Goal: Task Accomplishment & Management: Use online tool/utility

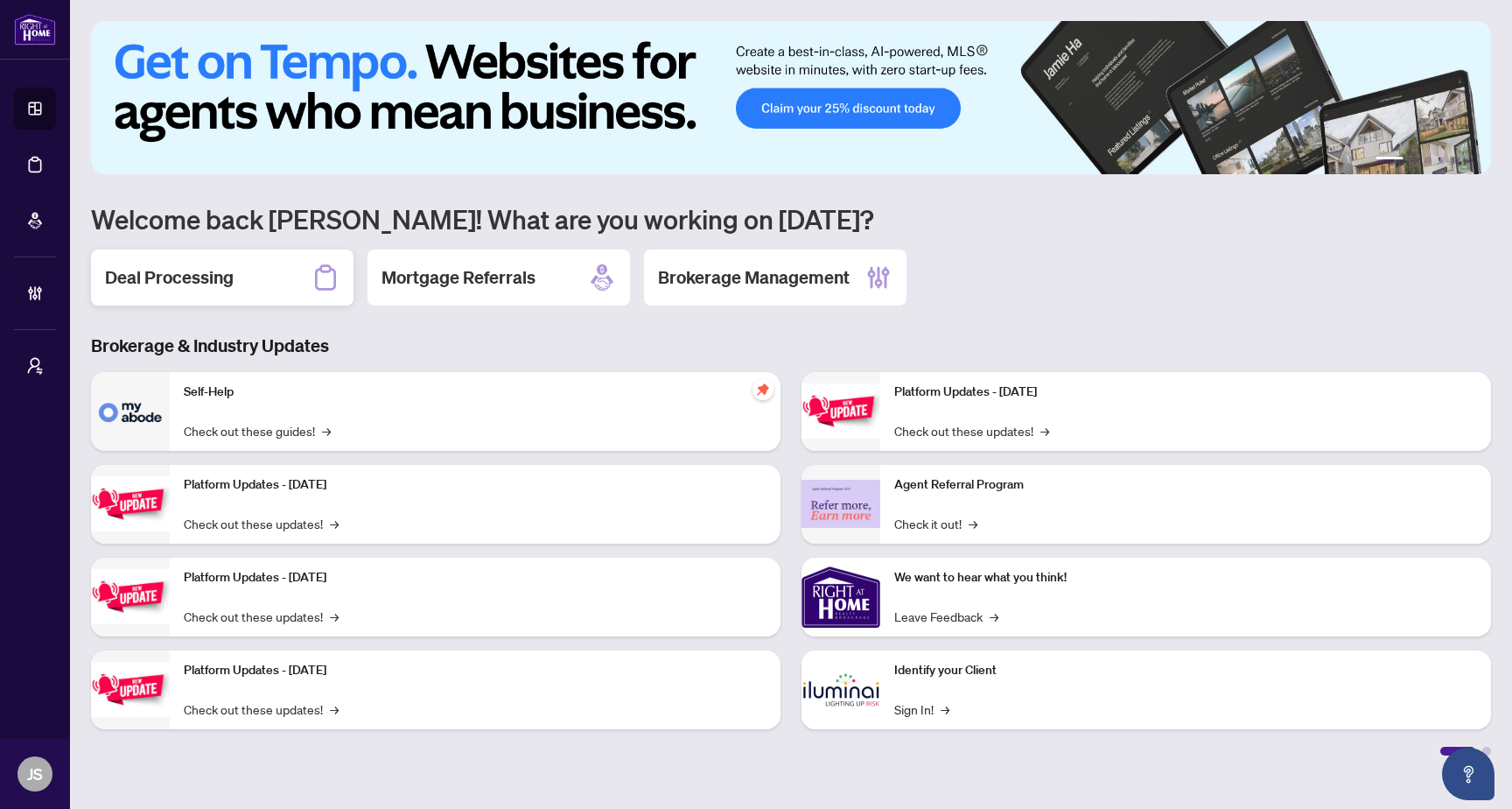
click at [184, 280] on h2 "Deal Processing" at bounding box center [170, 277] width 129 height 25
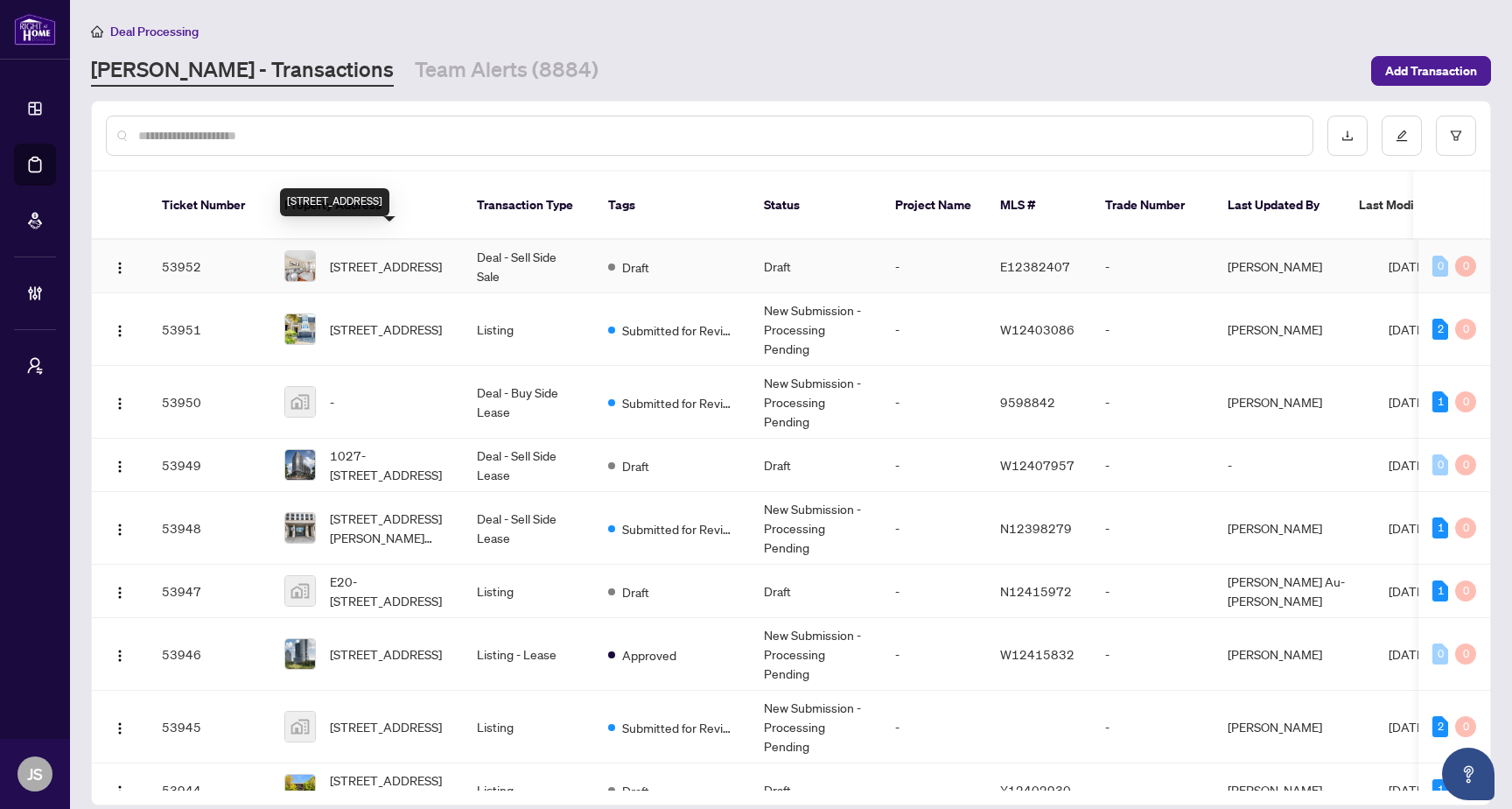
click at [395, 256] on span "[STREET_ADDRESS]" at bounding box center [385, 265] width 112 height 19
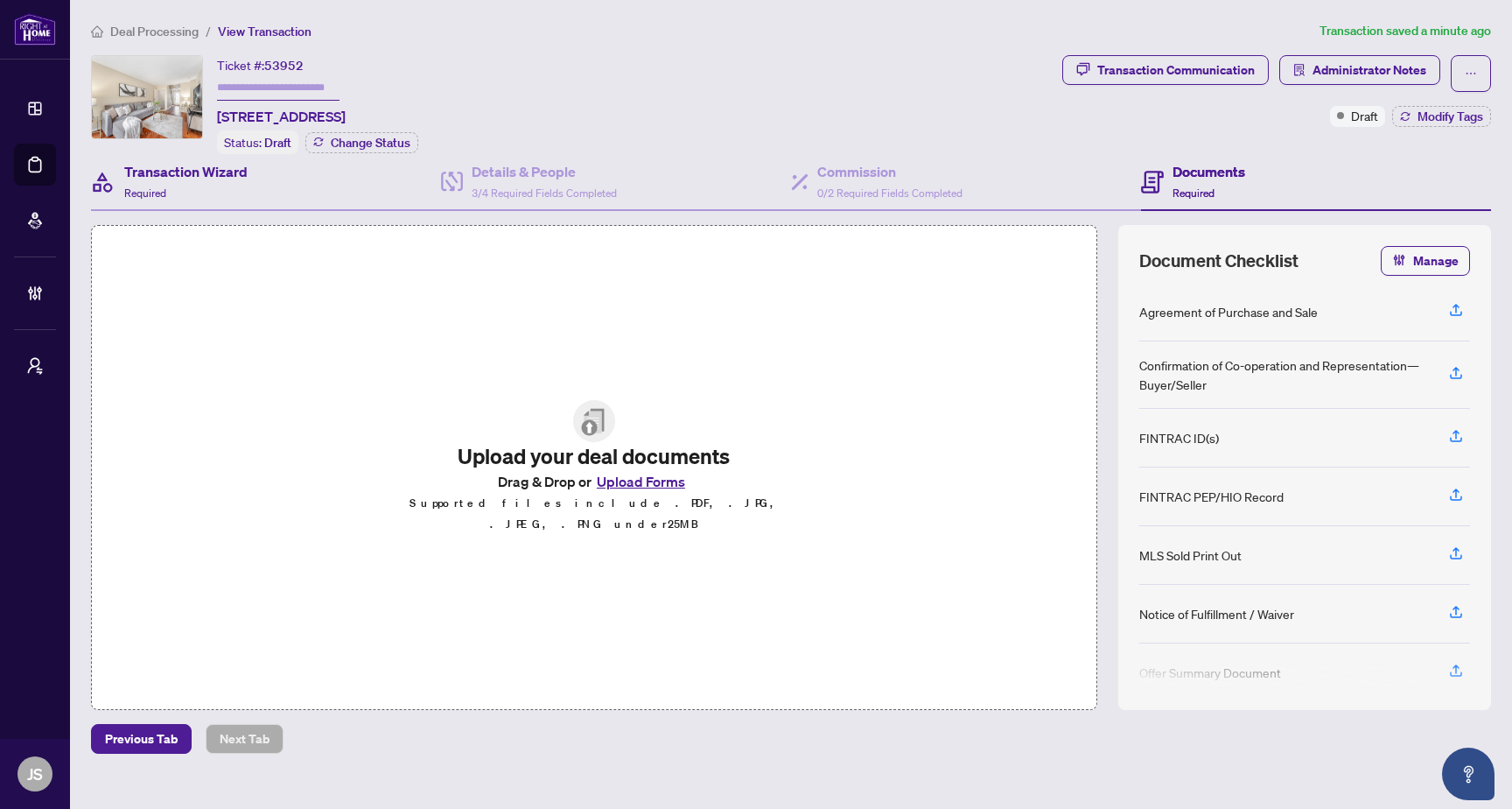
click at [251, 162] on div "Transaction Wizard Required" at bounding box center [265, 182] width 350 height 57
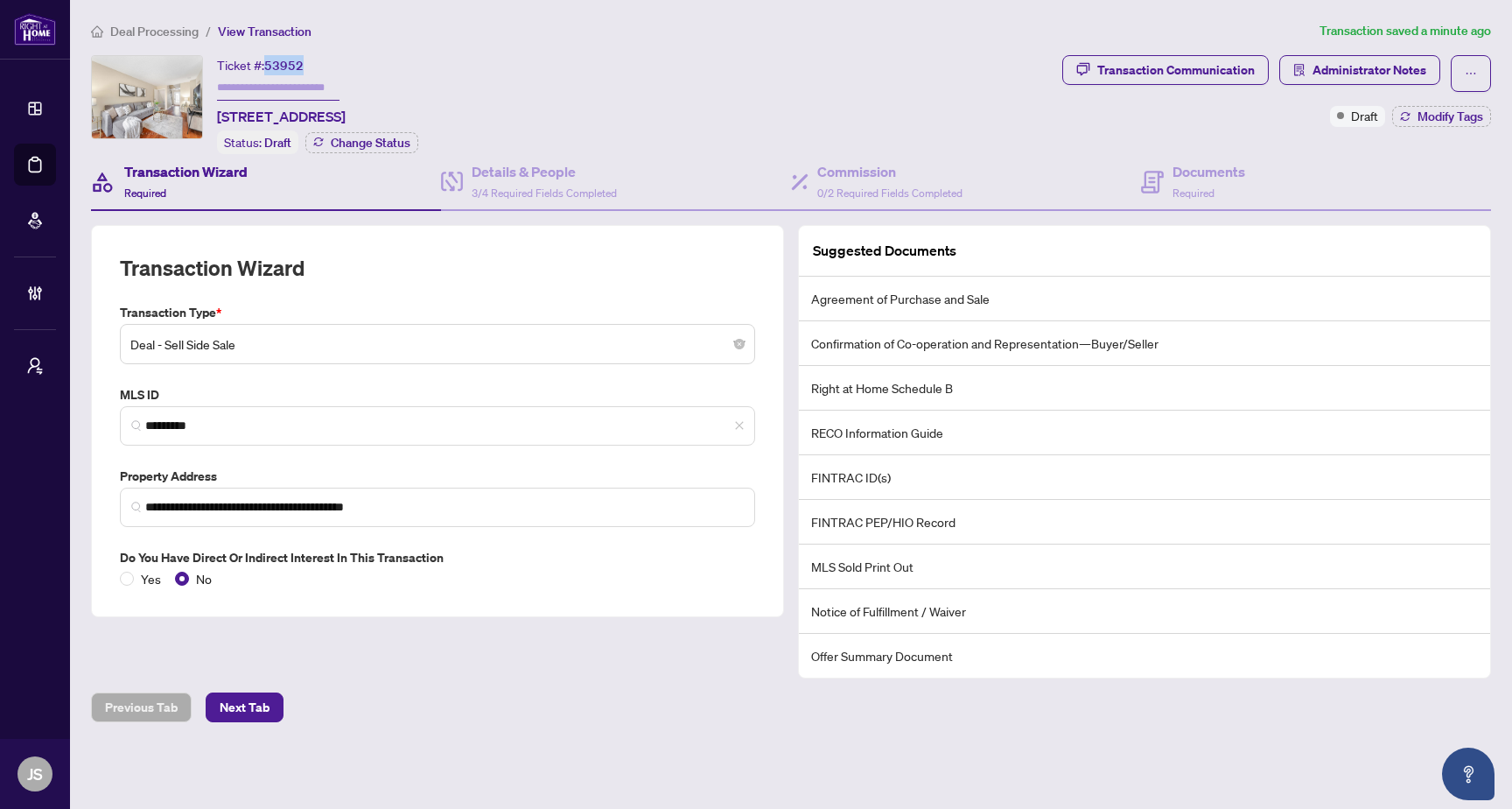
drag, startPoint x: 269, startPoint y: 66, endPoint x: 307, endPoint y: 66, distance: 38.0
click at [307, 66] on div "Ticket #: 53952 [STREET_ADDRESS]" at bounding box center [282, 91] width 129 height 72
click at [288, 82] on input "text" at bounding box center [278, 88] width 123 height 25
